Goal: Transaction & Acquisition: Purchase product/service

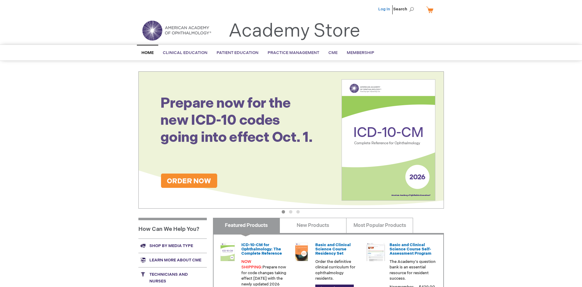
click at [385, 9] on link "Log In" at bounding box center [384, 9] width 12 height 5
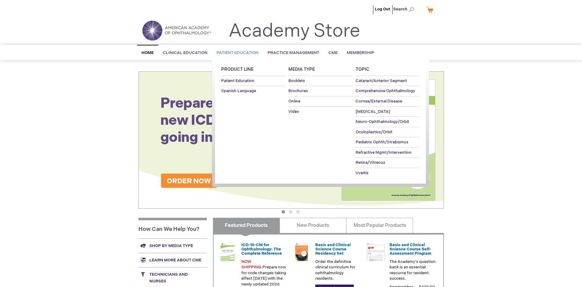
click at [236, 53] on span "Patient Education" at bounding box center [238, 52] width 42 height 5
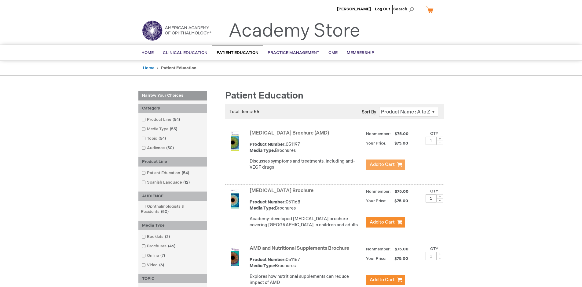
click at [385, 165] on span "Add to Cart" at bounding box center [382, 165] width 25 height 6
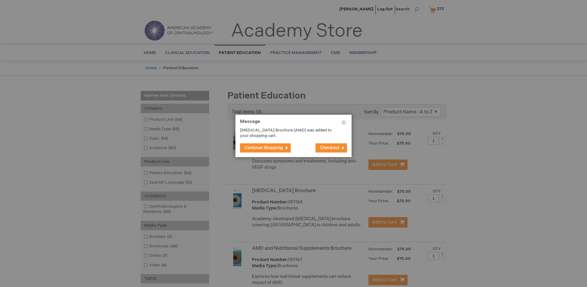
click at [264, 148] on span "Continue Shopping" at bounding box center [263, 147] width 38 height 5
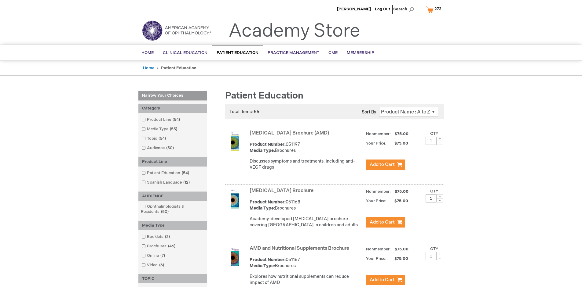
click at [301, 252] on link "AMD and Nutritional Supplements Brochure" at bounding box center [300, 249] width 100 height 6
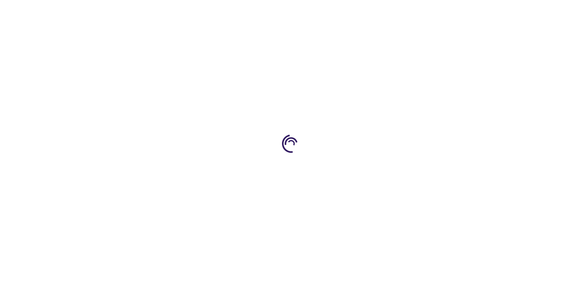
type input "1"
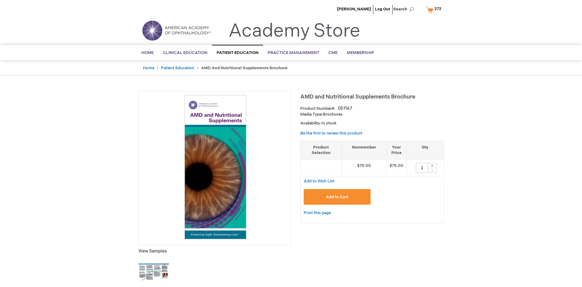
click at [337, 197] on span "Add to Cart" at bounding box center [337, 197] width 22 height 5
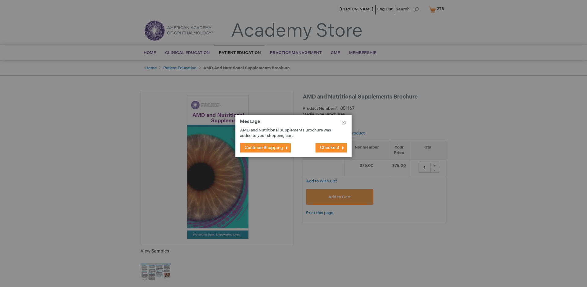
click at [264, 148] on span "Continue Shopping" at bounding box center [263, 147] width 38 height 5
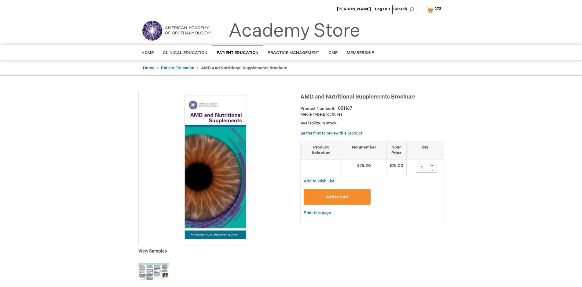
click at [435, 9] on span "273" at bounding box center [437, 8] width 7 height 5
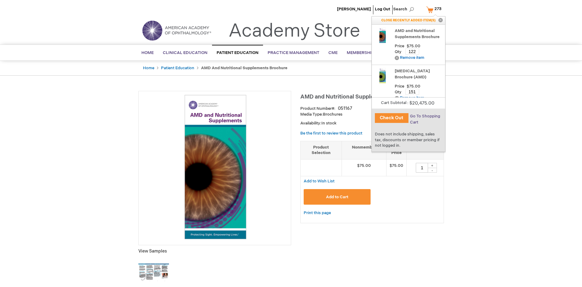
click at [424, 116] on span "Go To Shopping Cart" at bounding box center [425, 119] width 30 height 11
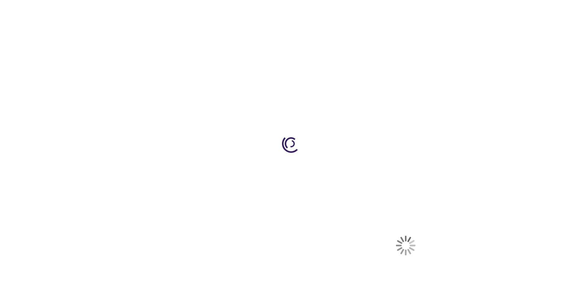
scroll to position [45, 0]
select select "US"
select select "41"
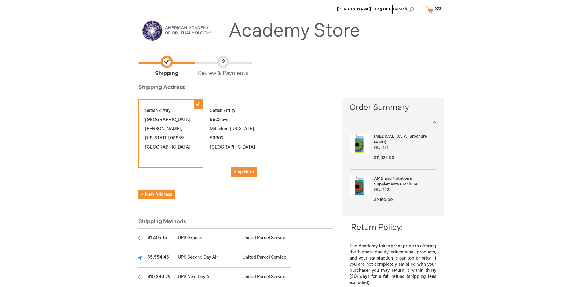
click at [140, 258] on input "radio" at bounding box center [140, 258] width 4 height 4
